Goal: Task Accomplishment & Management: Use online tool/utility

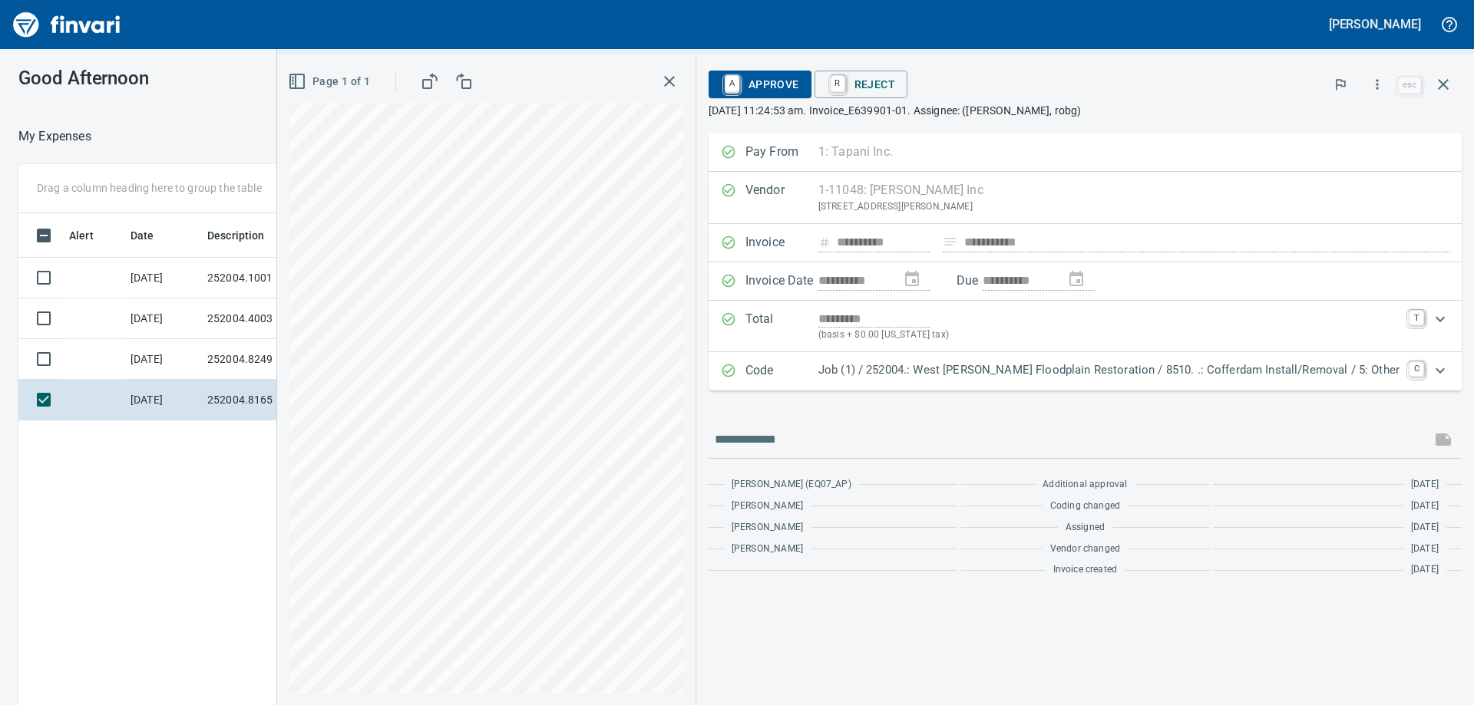
scroll to position [525, 1030]
click at [246, 112] on div "**********" at bounding box center [737, 377] width 1474 height 656
drag, startPoint x: 1450, startPoint y: 76, endPoint x: 1404, endPoint y: 92, distance: 48.8
click at [1450, 78] on icon "button" at bounding box center [1443, 84] width 18 height 18
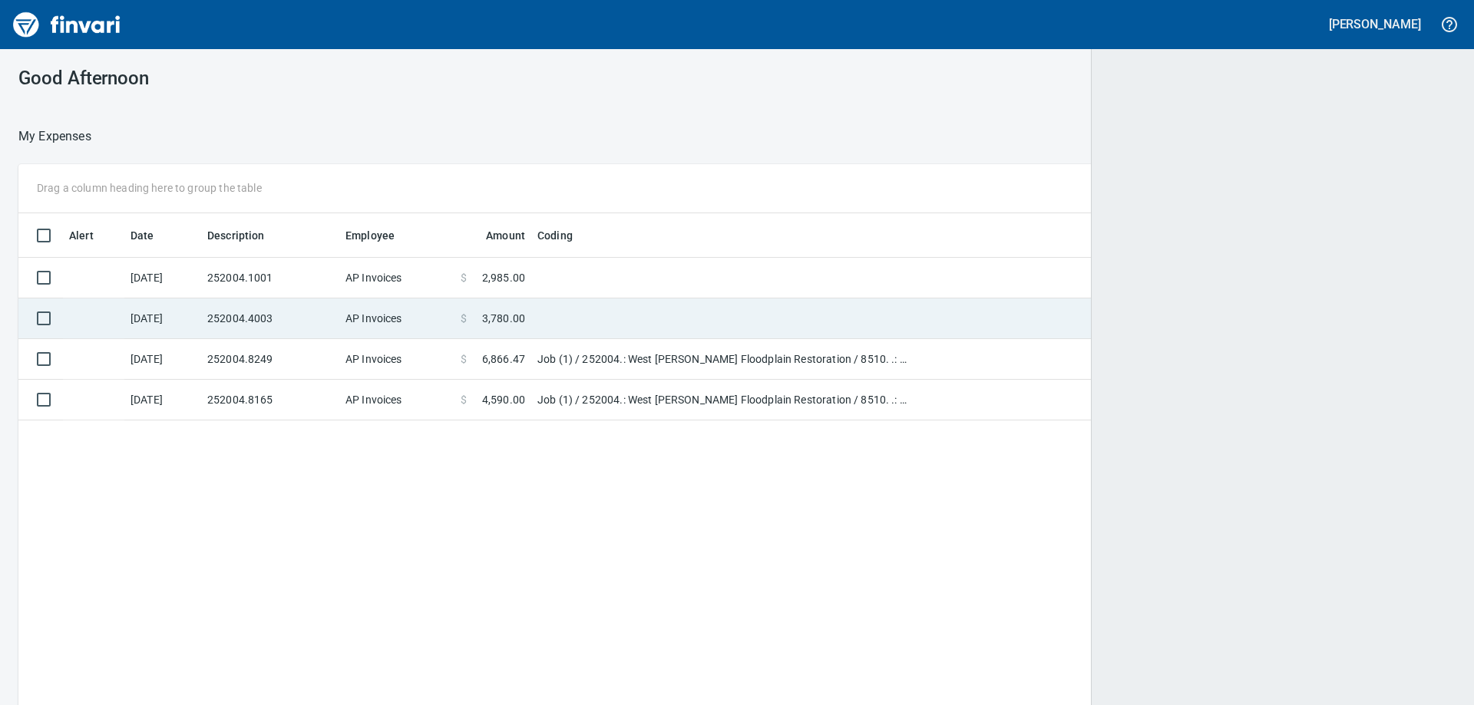
scroll to position [525, 1404]
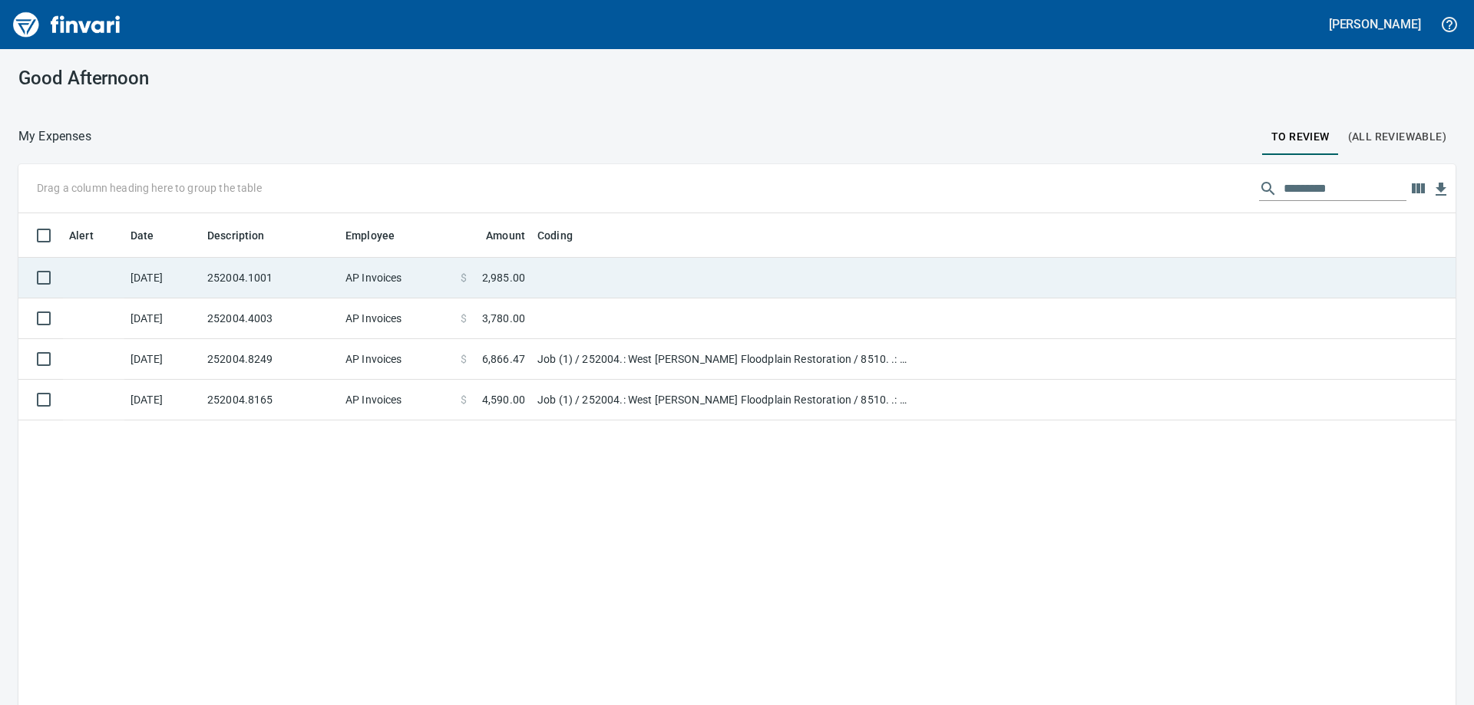
click at [381, 276] on td "AP Invoices" at bounding box center [396, 278] width 115 height 41
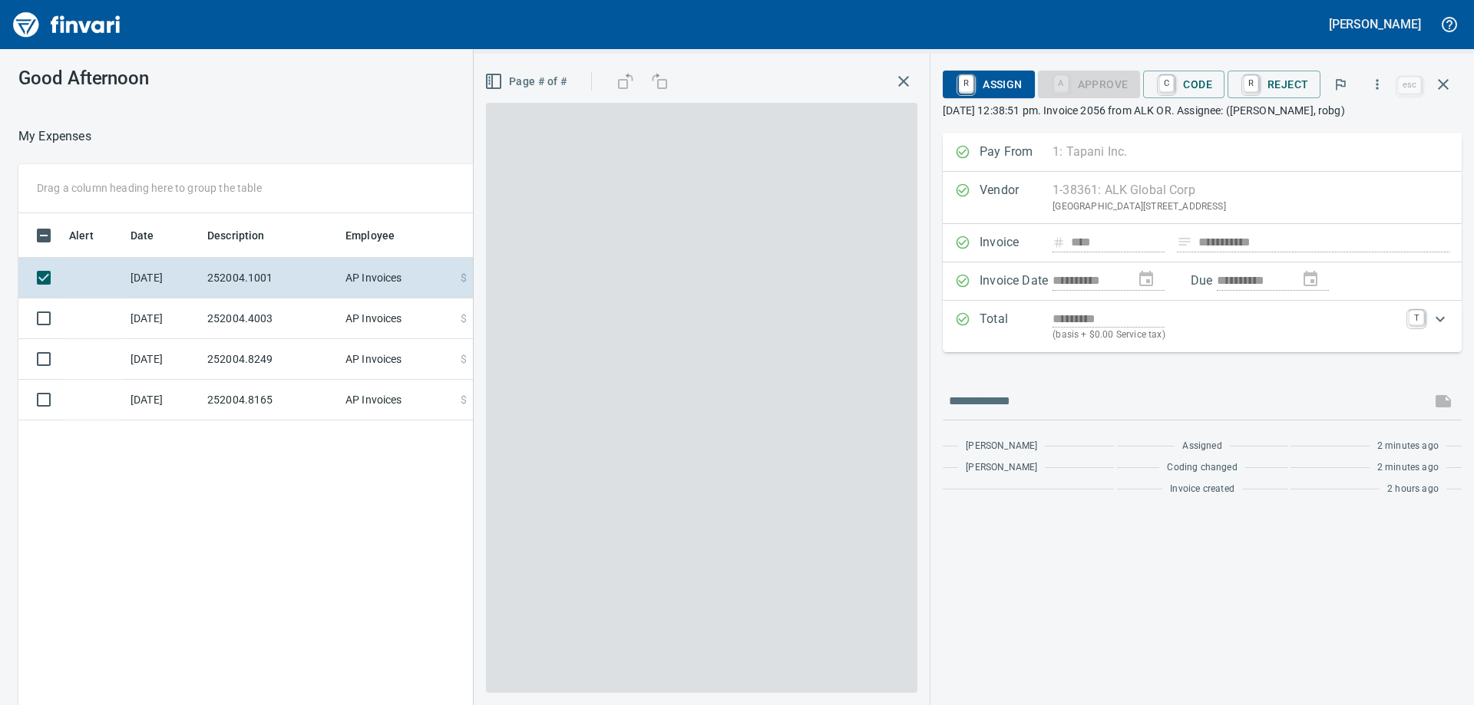
scroll to position [525, 1030]
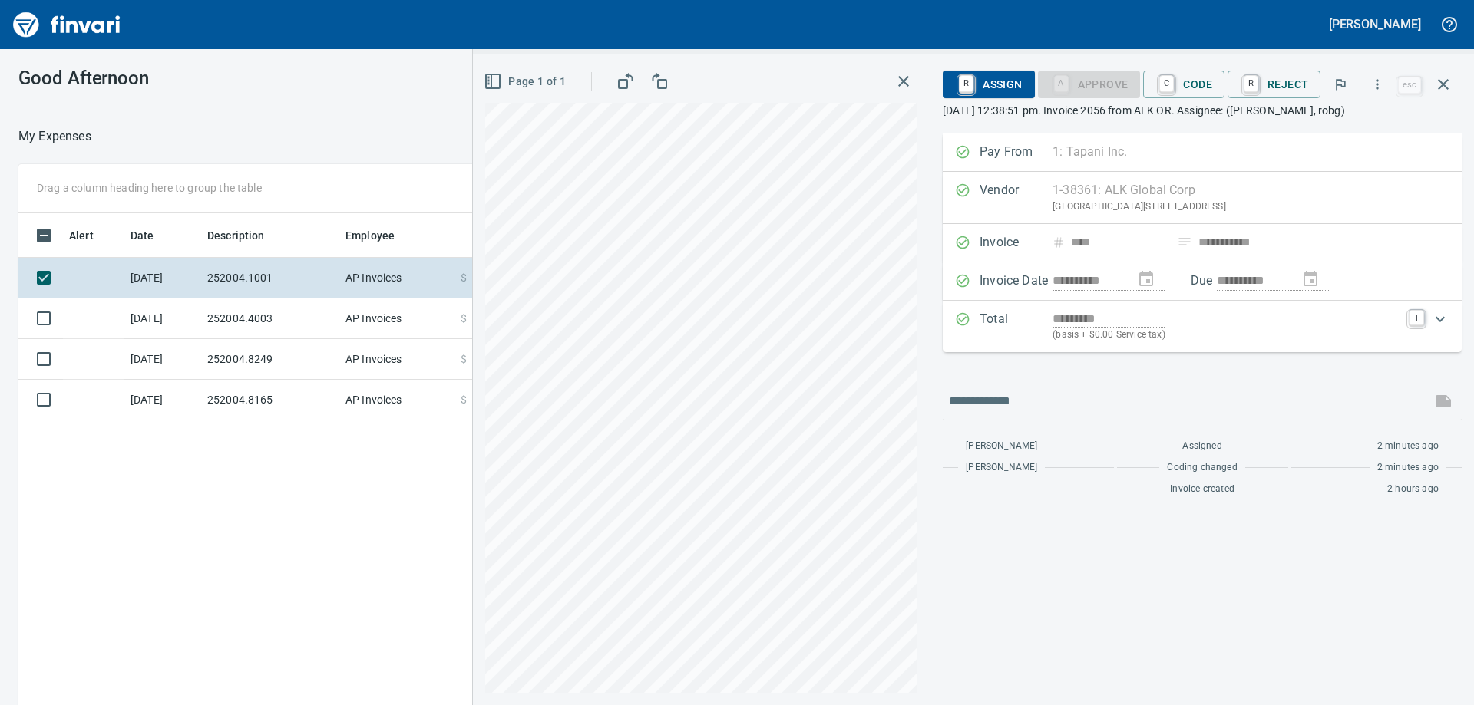
click at [394, 112] on div "**********" at bounding box center [737, 377] width 1474 height 656
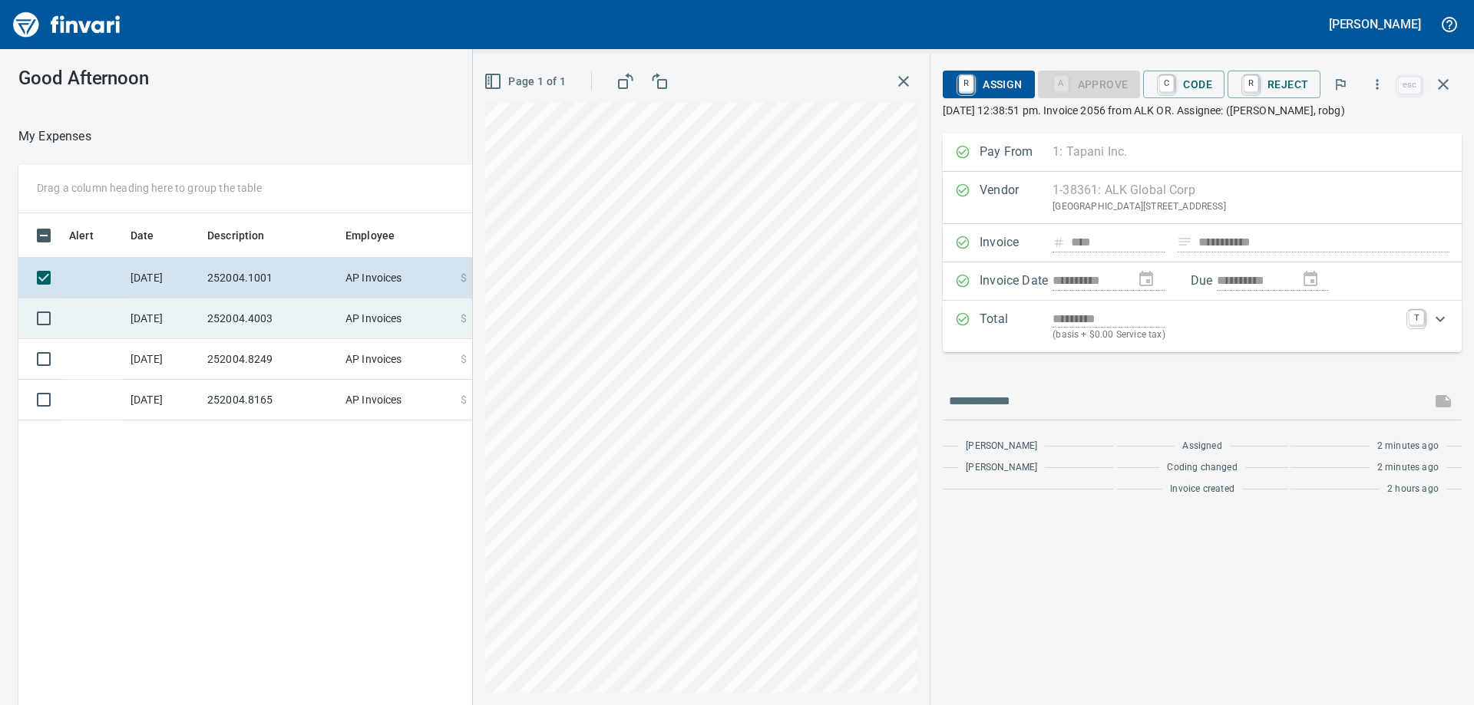
click at [315, 316] on td "252004.4003" at bounding box center [270, 319] width 138 height 41
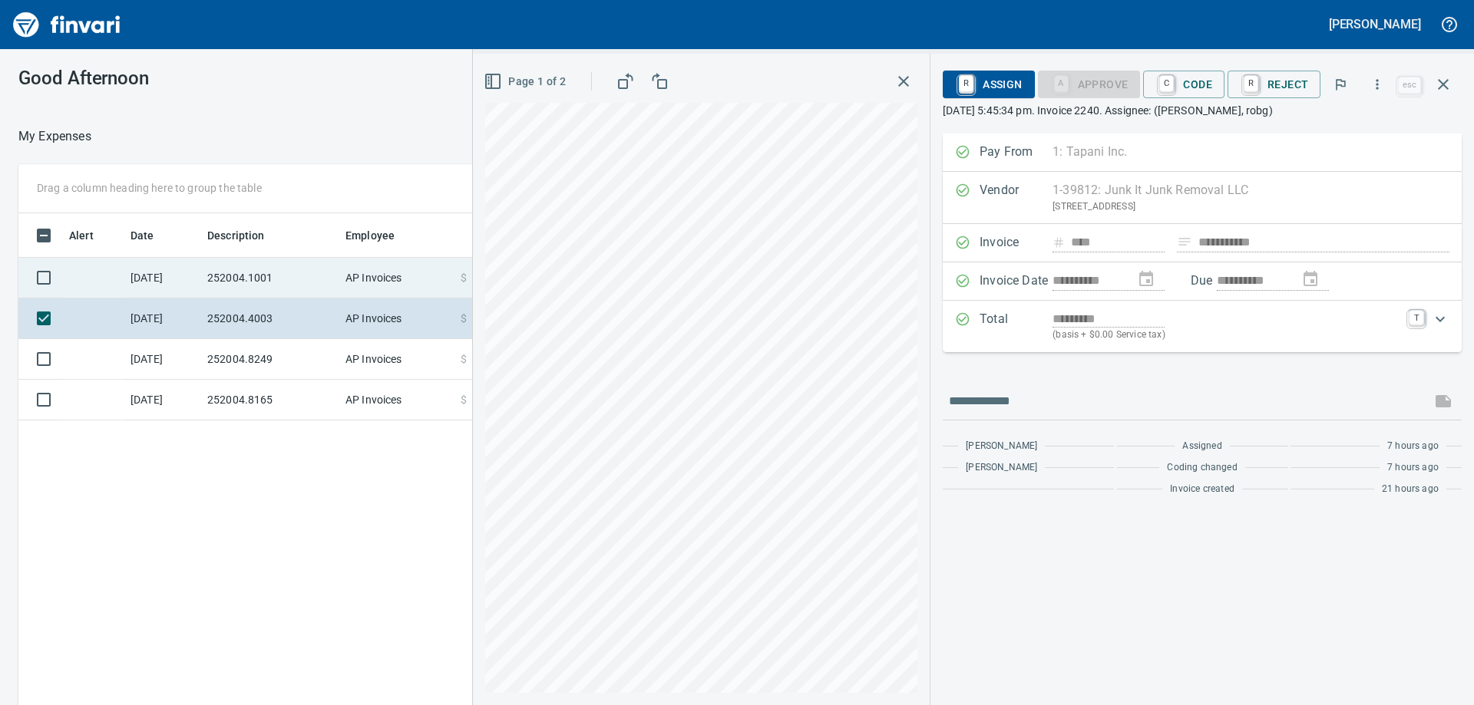
click at [315, 276] on td "252004.1001" at bounding box center [270, 278] width 138 height 41
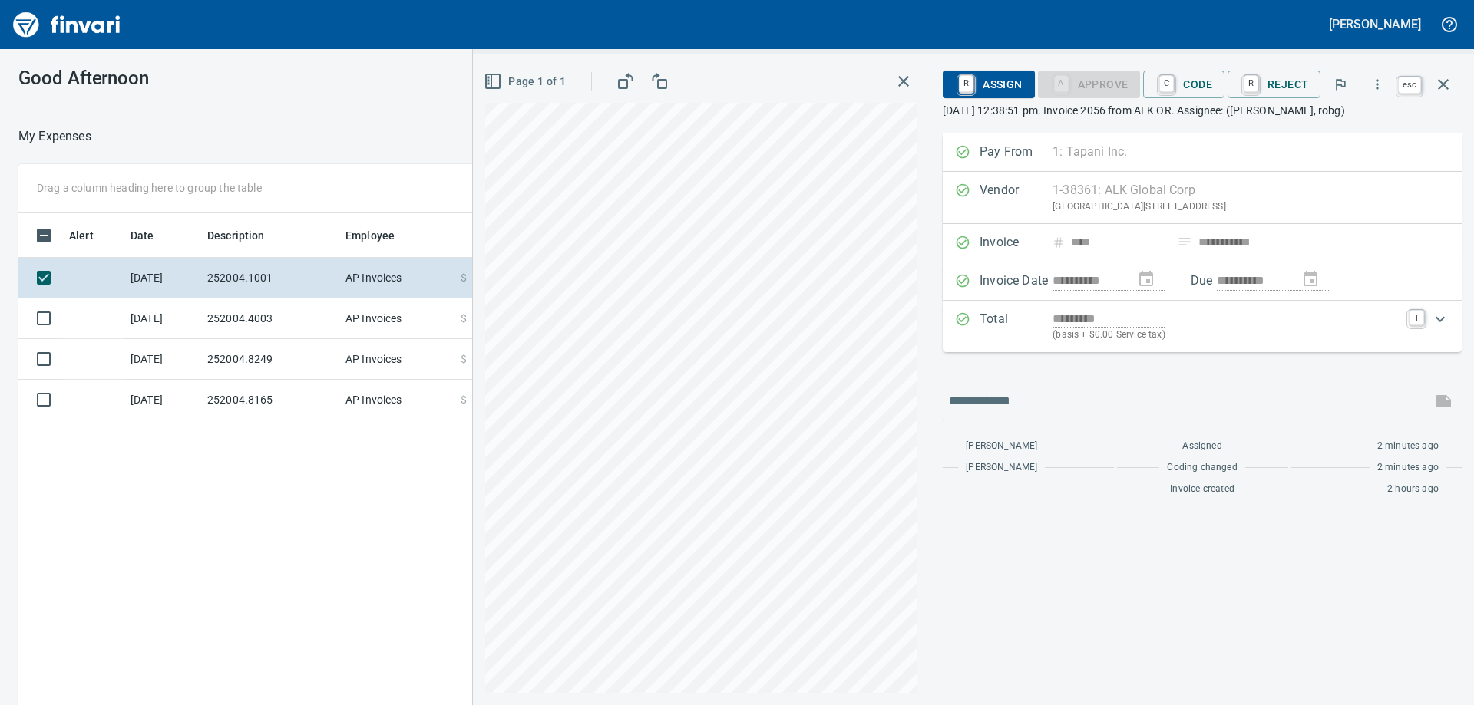
scroll to position [525, 1030]
click at [1444, 84] on icon "button" at bounding box center [1443, 84] width 11 height 11
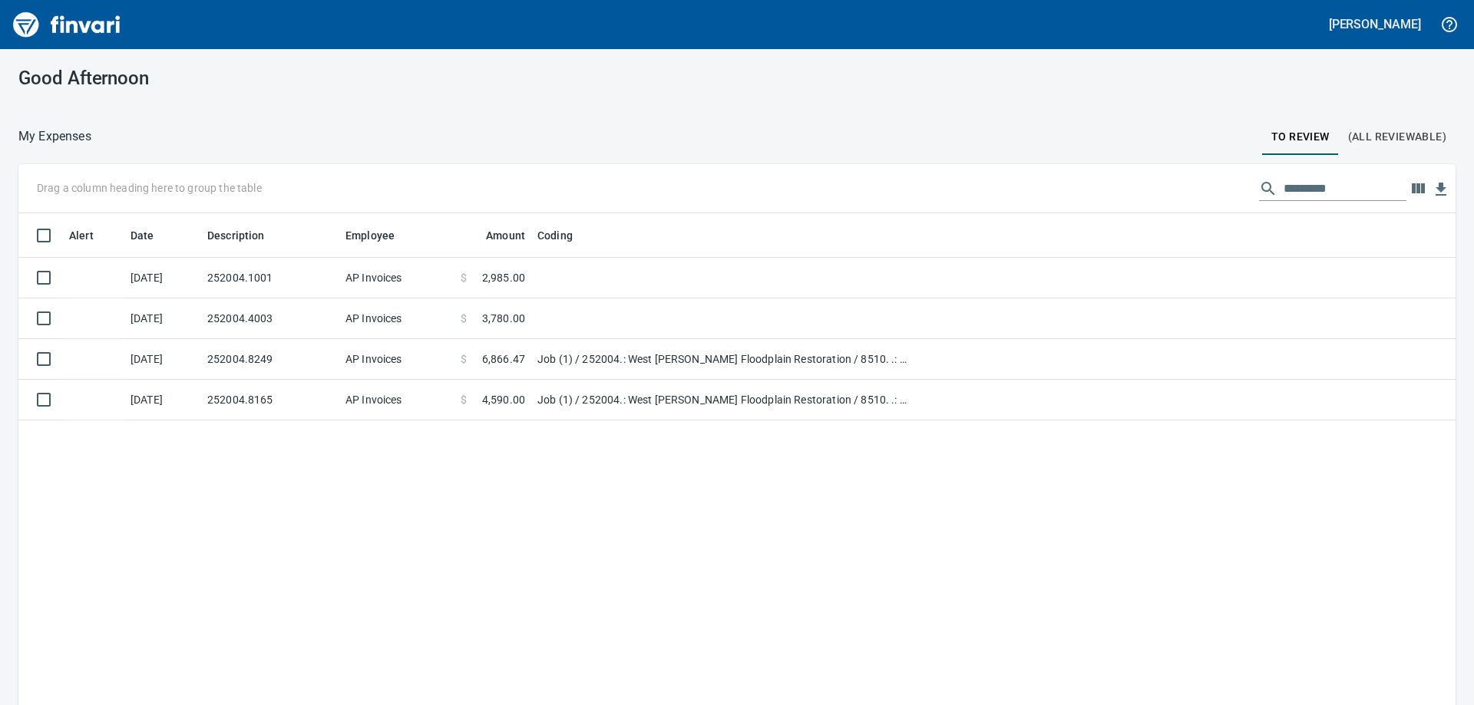
scroll to position [525, 1402]
click at [625, 114] on div "Good Afternoon My Expenses To Review (All Reviewable) Drag a column heading her…" at bounding box center [737, 377] width 1474 height 656
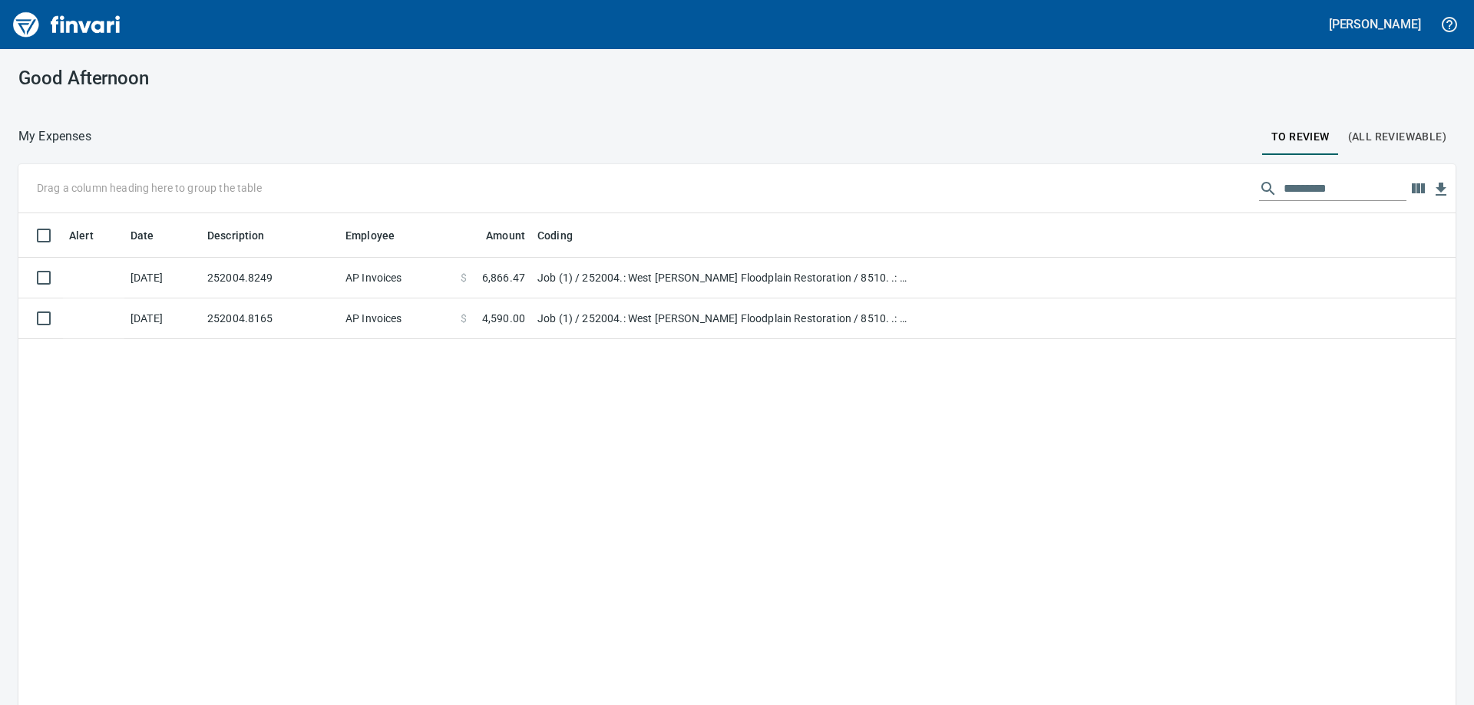
scroll to position [525, 1414]
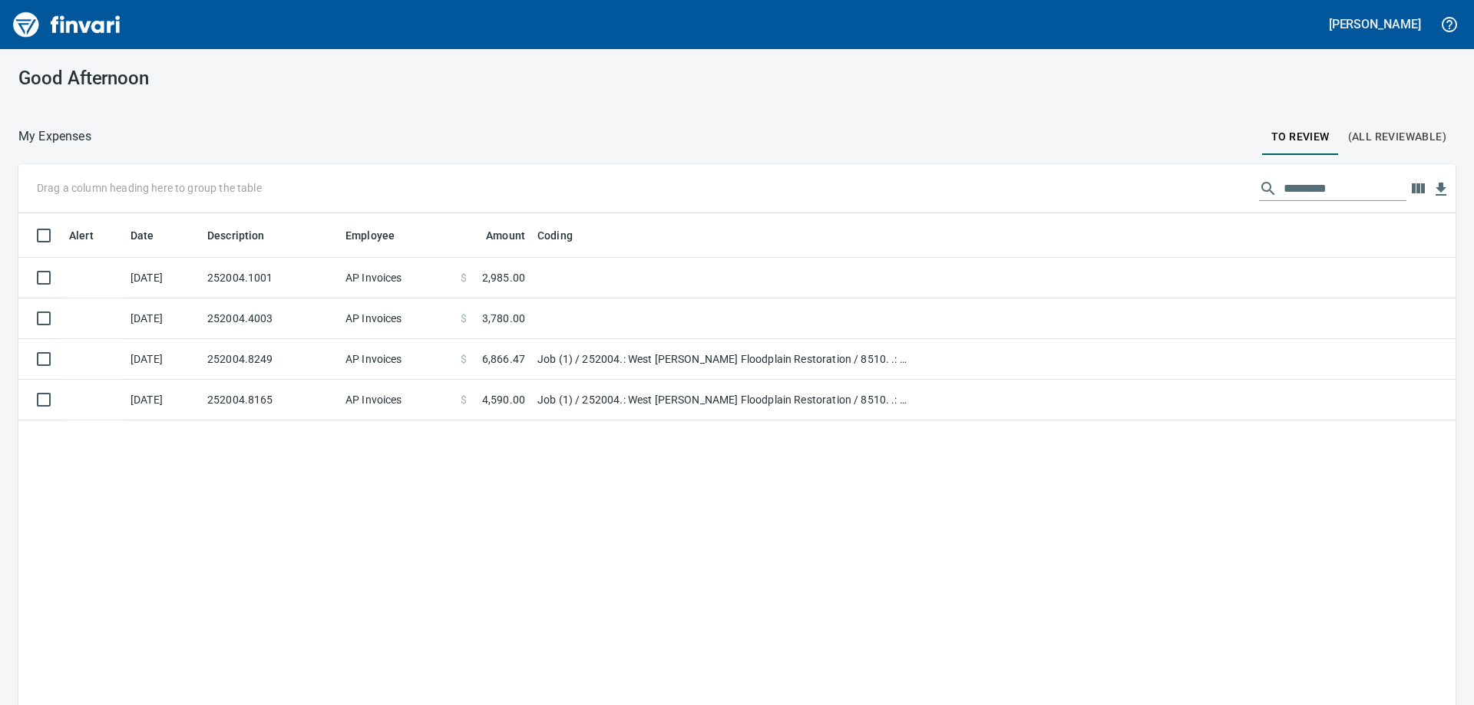
scroll to position [525, 1414]
